Goal: Find specific page/section: Find specific page/section

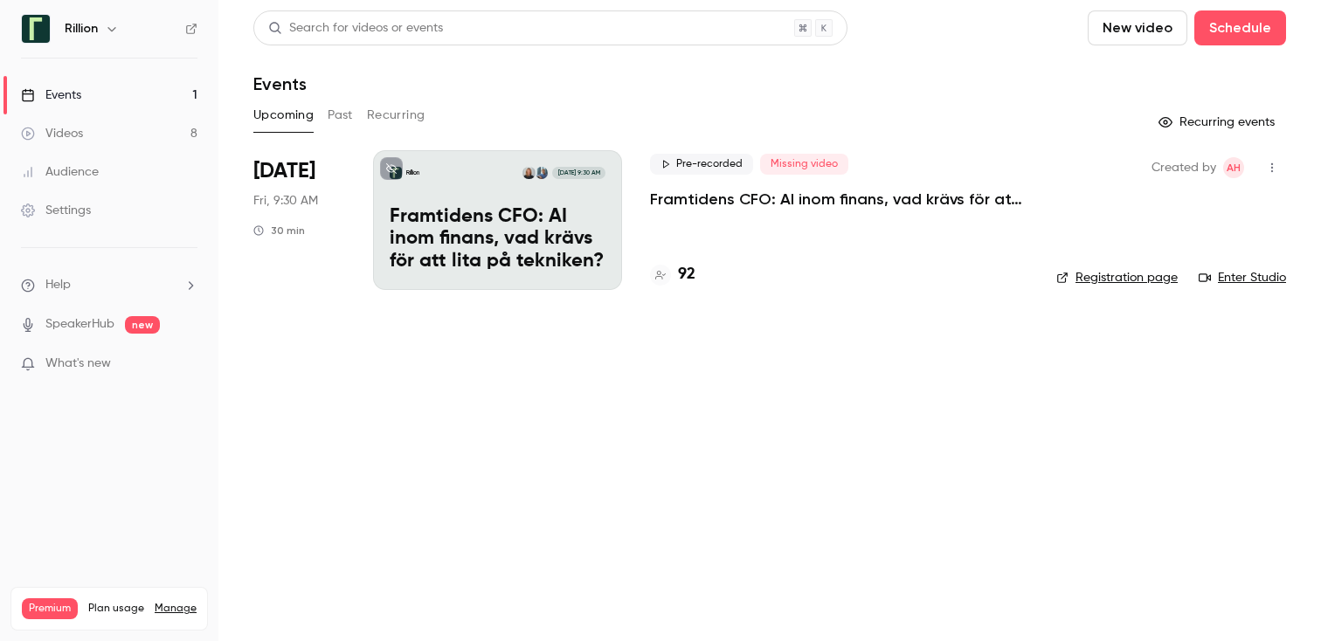
click at [800, 197] on p "Framtidens CFO: AI inom finans, vad krävs för att lita på tekniken?​" at bounding box center [839, 199] width 378 height 21
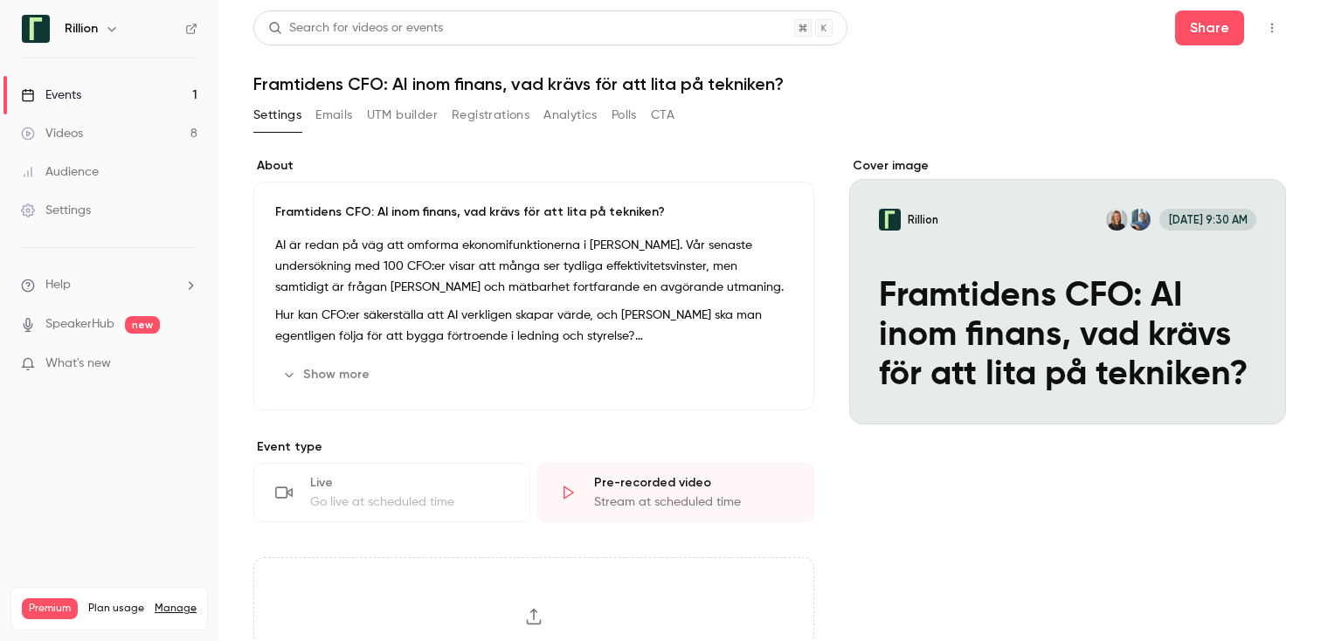
click at [460, 107] on button "Registrations" at bounding box center [491, 115] width 78 height 28
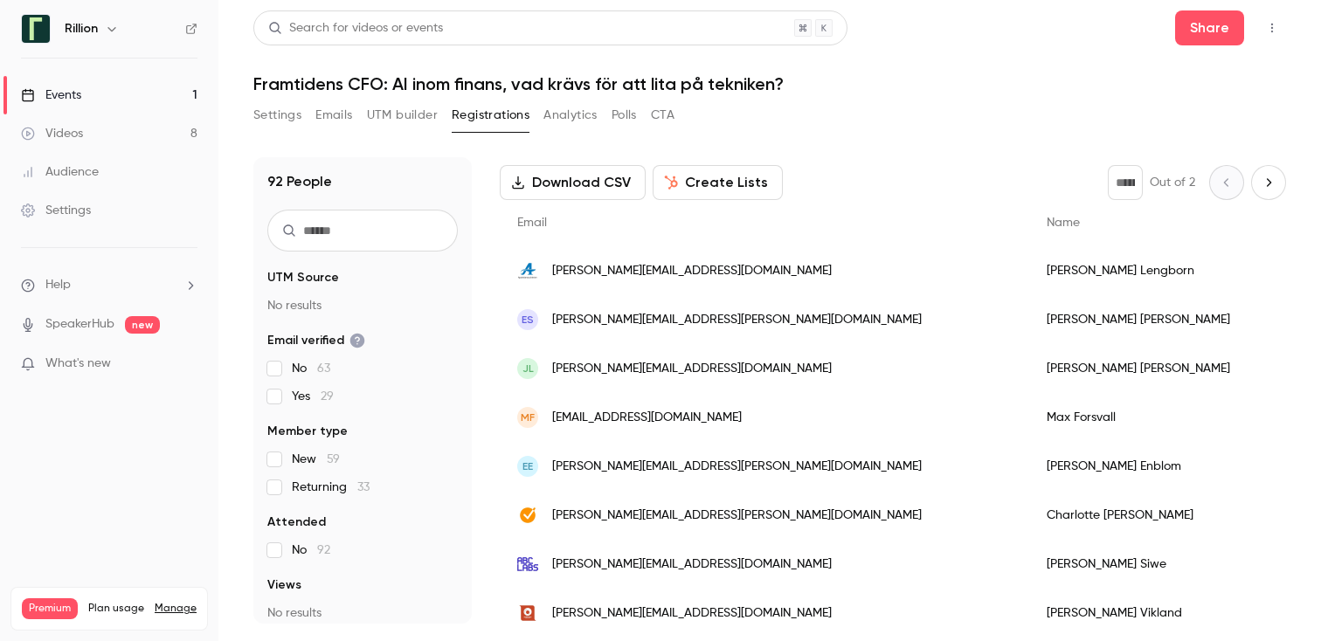
scroll to position [79, 0]
click at [249, 114] on main "Search for videos or events Share Framtidens CFO: AI inom finans, vad krävs för…" at bounding box center [769, 320] width 1102 height 641
click at [72, 96] on div "Events" at bounding box center [51, 94] width 60 height 17
